Goal: Task Accomplishment & Management: Use online tool/utility

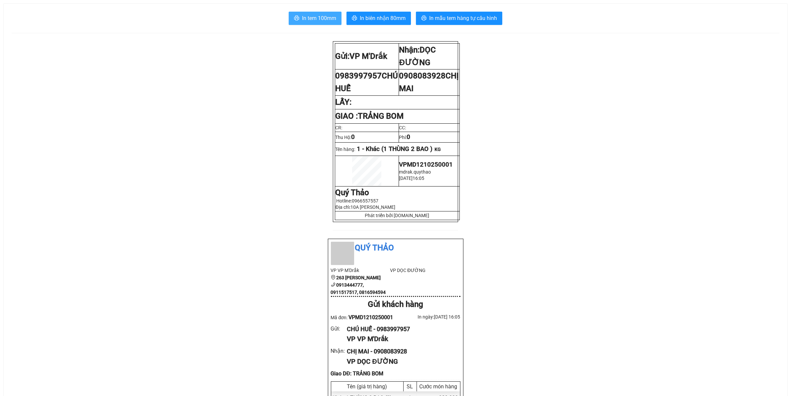
click at [328, 17] on span "In tem 100mm" at bounding box center [319, 18] width 34 height 8
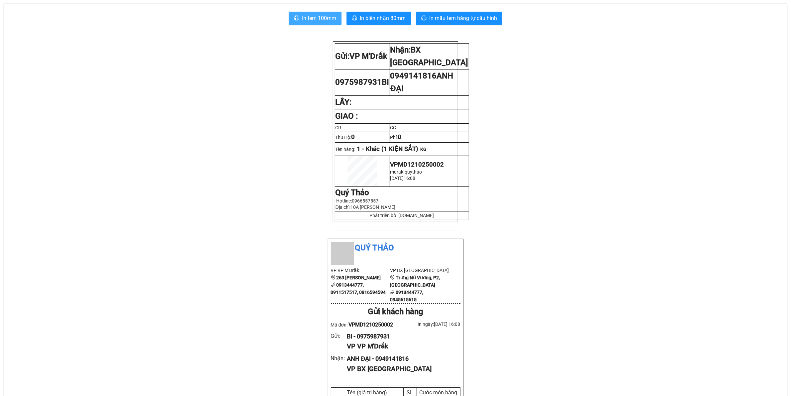
click at [316, 17] on span "In tem 100mm" at bounding box center [319, 18] width 34 height 8
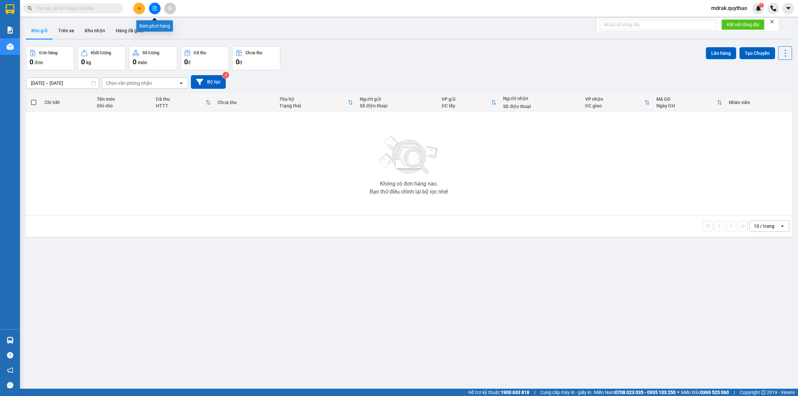
click at [155, 9] on icon "file-add" at bounding box center [155, 8] width 4 height 5
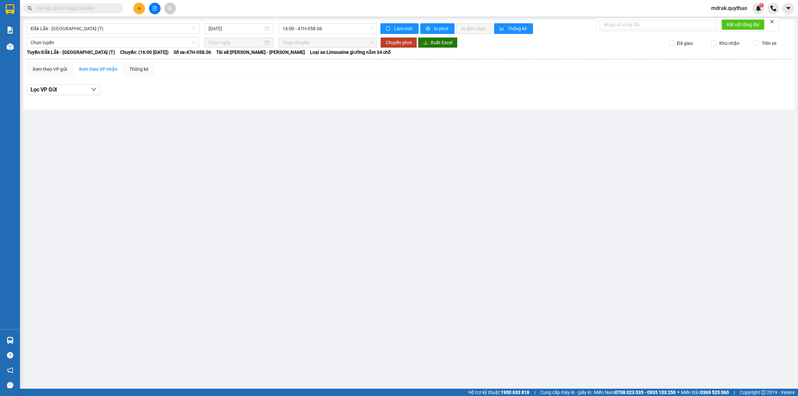
click at [85, 8] on input "text" at bounding box center [76, 8] width 78 height 7
click at [91, 28] on span "Đắk Lắk - Sài Gòn (T)" at bounding box center [113, 29] width 165 height 10
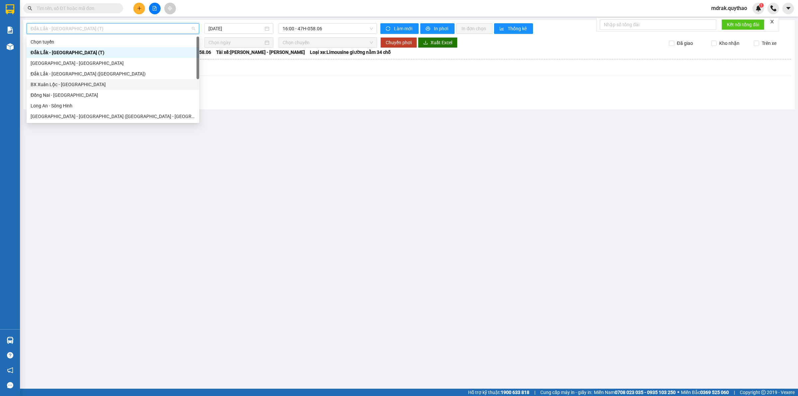
click at [91, 86] on div "BX Xuân Lộc - BX Sơn Hoà" at bounding box center [113, 84] width 165 height 7
type input "[DATE]"
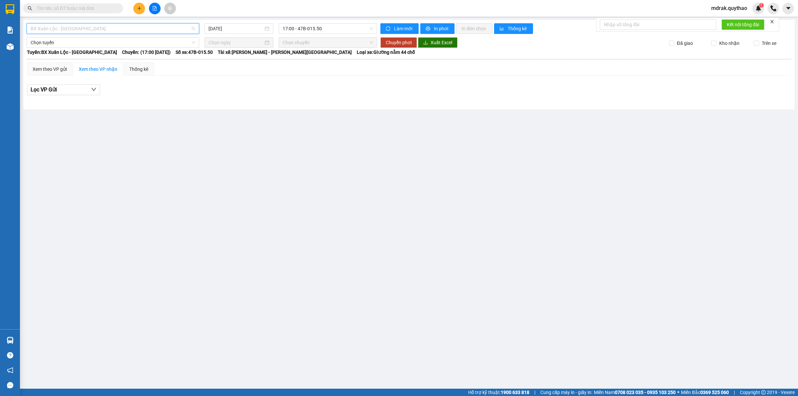
click at [97, 26] on span "BX Xuân Lộc - BX Sơn Hoà" at bounding box center [113, 29] width 165 height 10
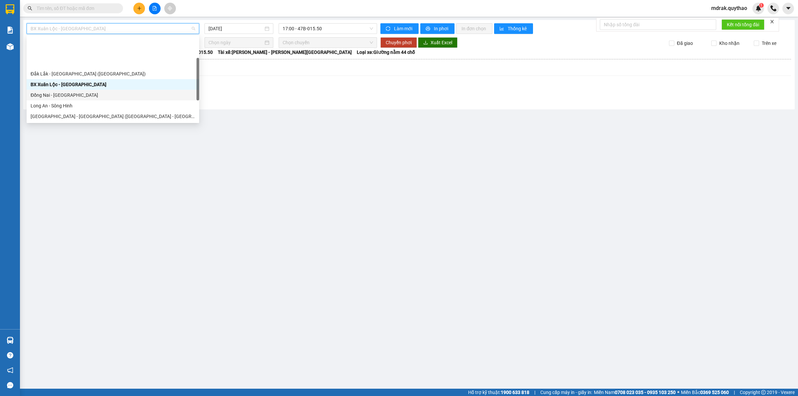
scroll to position [95, 0]
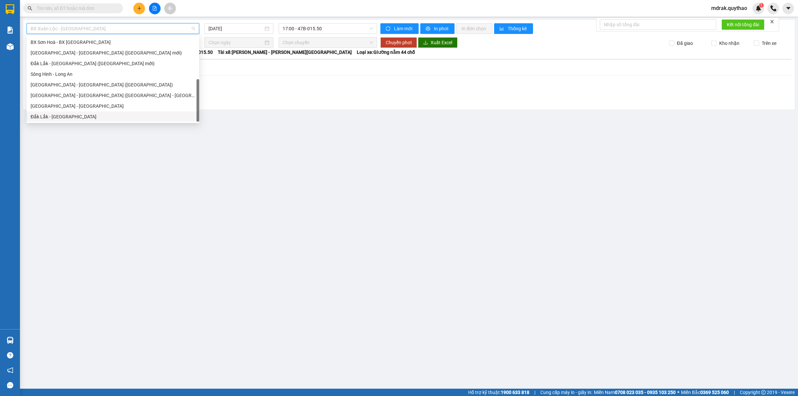
click at [70, 115] on div "Đắk Lắk - Đồng Nai" at bounding box center [113, 116] width 165 height 7
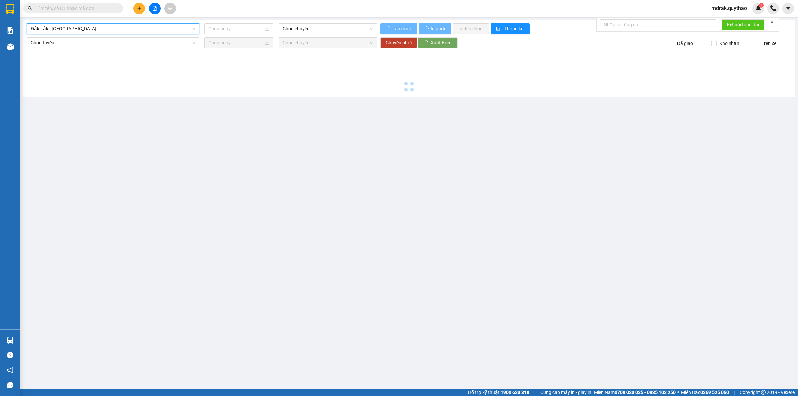
type input "[DATE]"
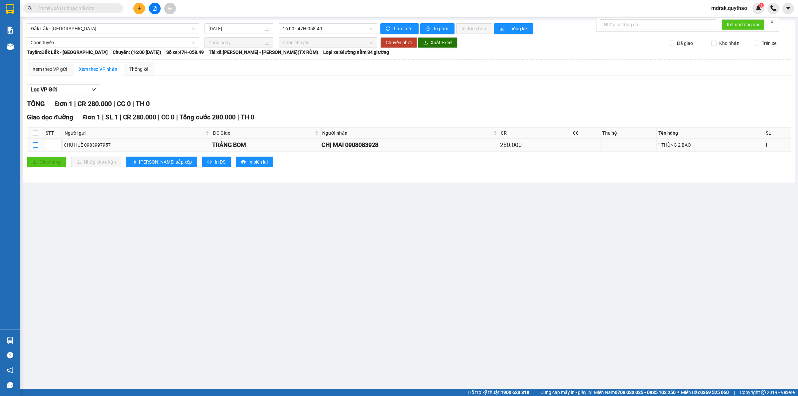
drag, startPoint x: 36, startPoint y: 143, endPoint x: 37, endPoint y: 147, distance: 3.4
click at [36, 145] on input "checkbox" at bounding box center [35, 144] width 5 height 5
checkbox input "true"
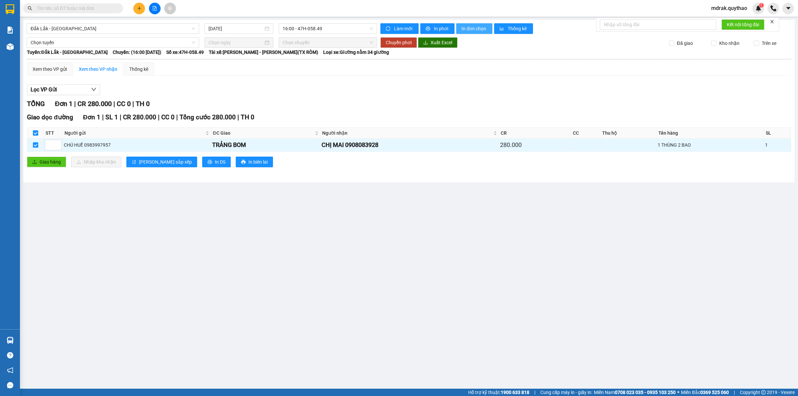
click at [472, 29] on span "In đơn chọn" at bounding box center [474, 28] width 26 height 7
click at [112, 28] on span "Đắk Lắk - Đồng Nai" at bounding box center [113, 29] width 165 height 10
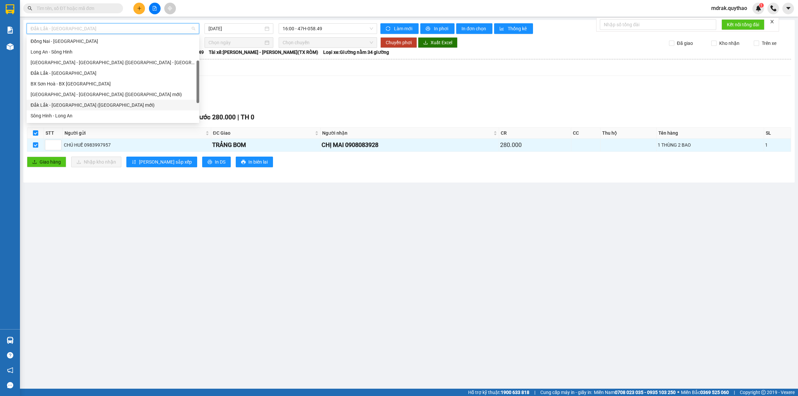
scroll to position [95, 0]
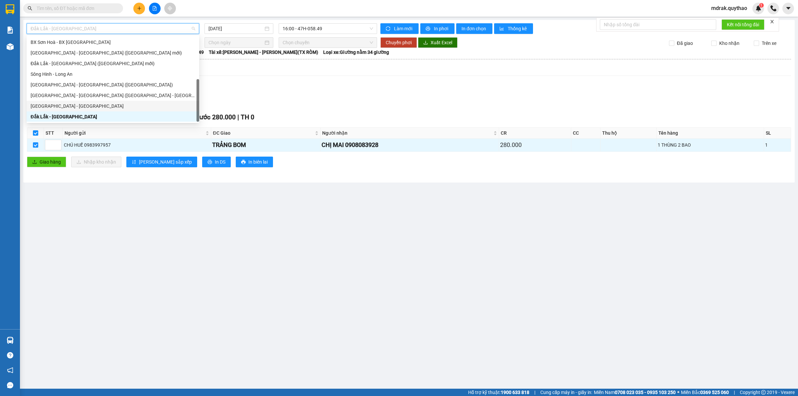
click at [80, 103] on div "Đắk Lắk - Tây Ninh" at bounding box center [113, 105] width 165 height 7
type input "[DATE]"
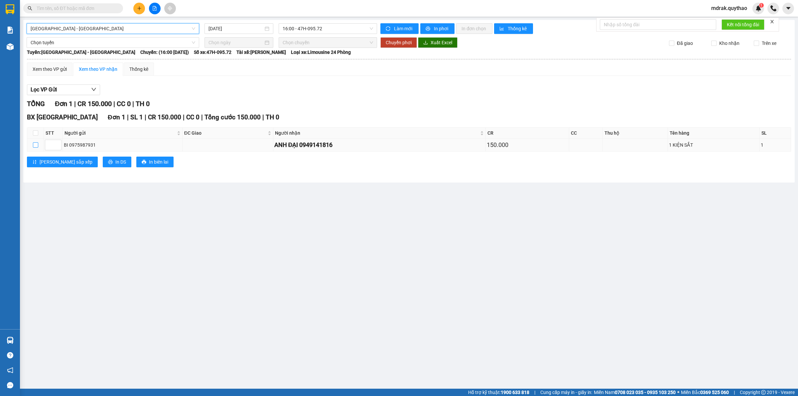
click at [35, 147] on input "checkbox" at bounding box center [35, 144] width 5 height 5
checkbox input "true"
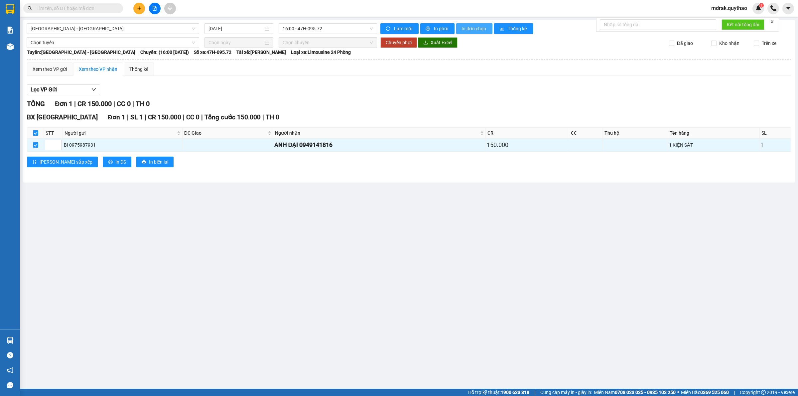
click at [471, 29] on span "In đơn chọn" at bounding box center [474, 28] width 26 height 7
